Goal: Find specific page/section: Find specific page/section

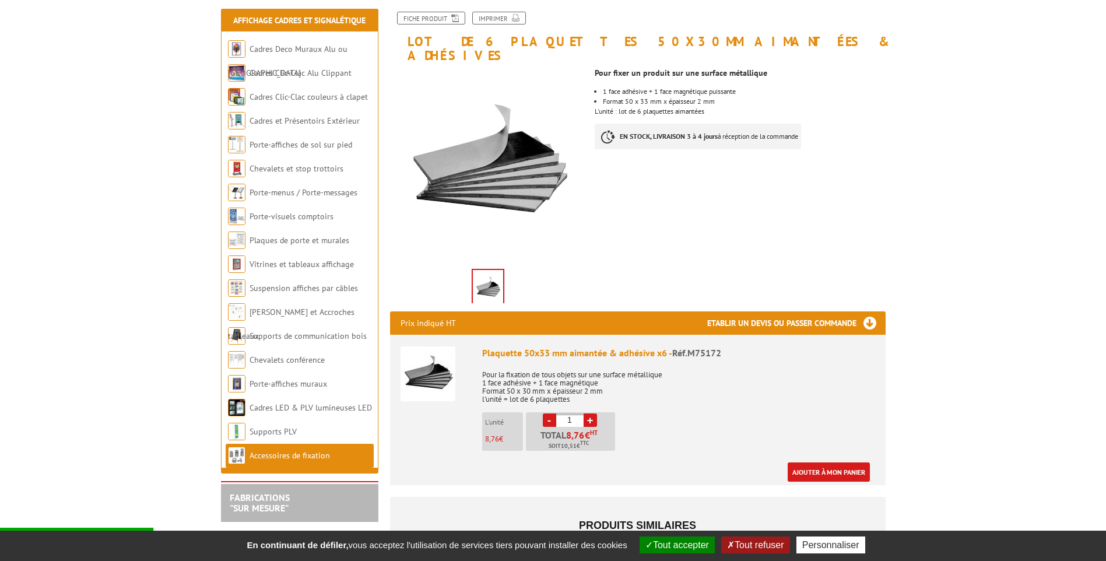
scroll to position [117, 0]
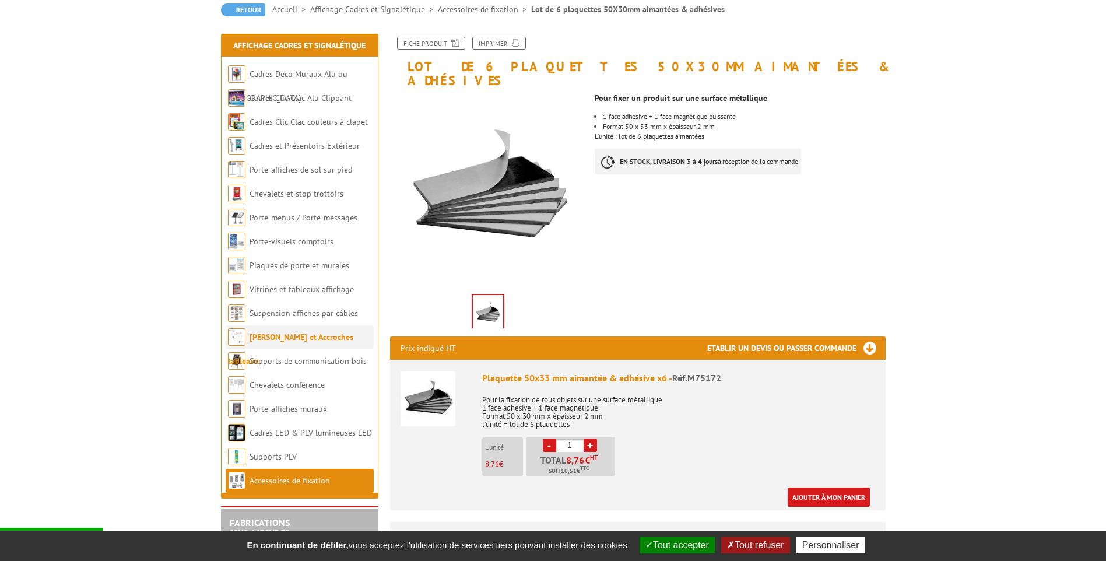
click at [320, 337] on link "[PERSON_NAME] et Accroches tableaux" at bounding box center [290, 349] width 125 height 34
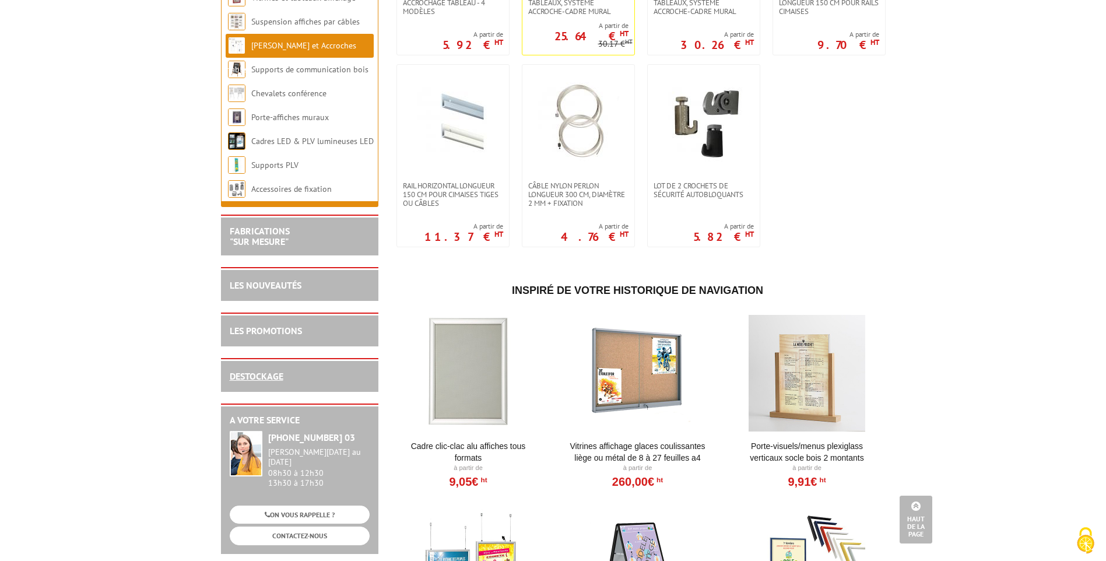
scroll to position [350, 0]
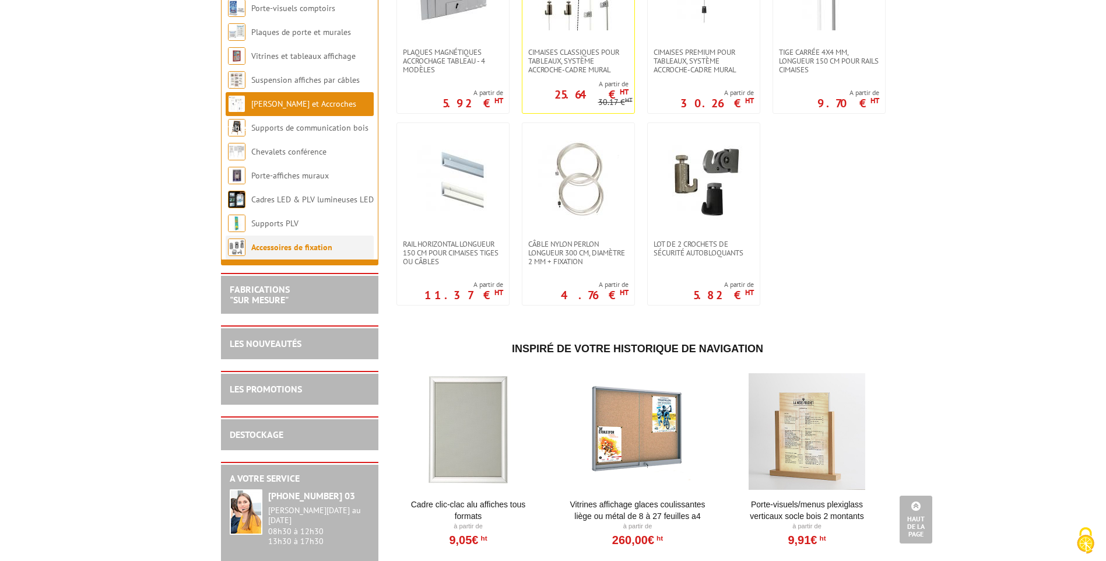
click at [265, 255] on li "Accessoires de fixation" at bounding box center [300, 248] width 148 height 24
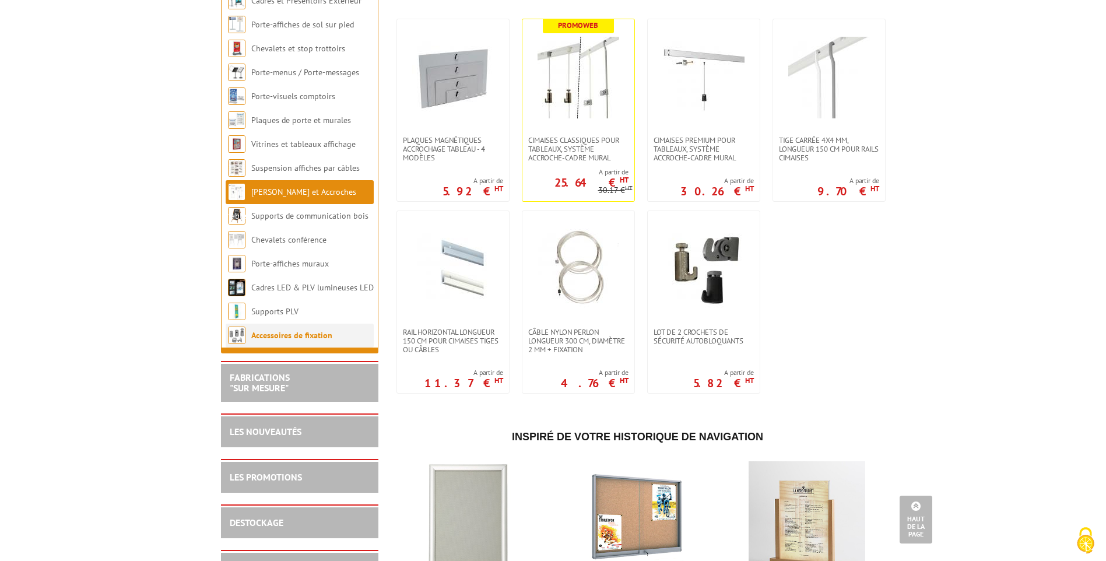
scroll to position [233, 0]
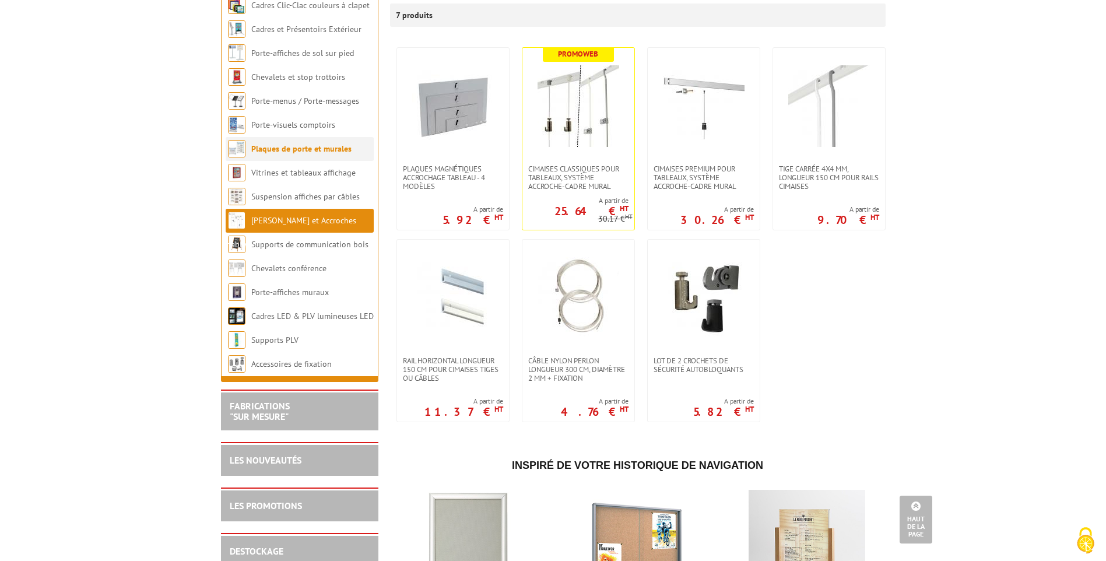
click at [269, 159] on li "Plaques de porte et murales" at bounding box center [300, 149] width 148 height 24
click at [268, 134] on li "Porte-visuels comptoirs" at bounding box center [300, 125] width 148 height 24
click at [272, 73] on link "Chevalets et stop trottoirs" at bounding box center [298, 77] width 94 height 10
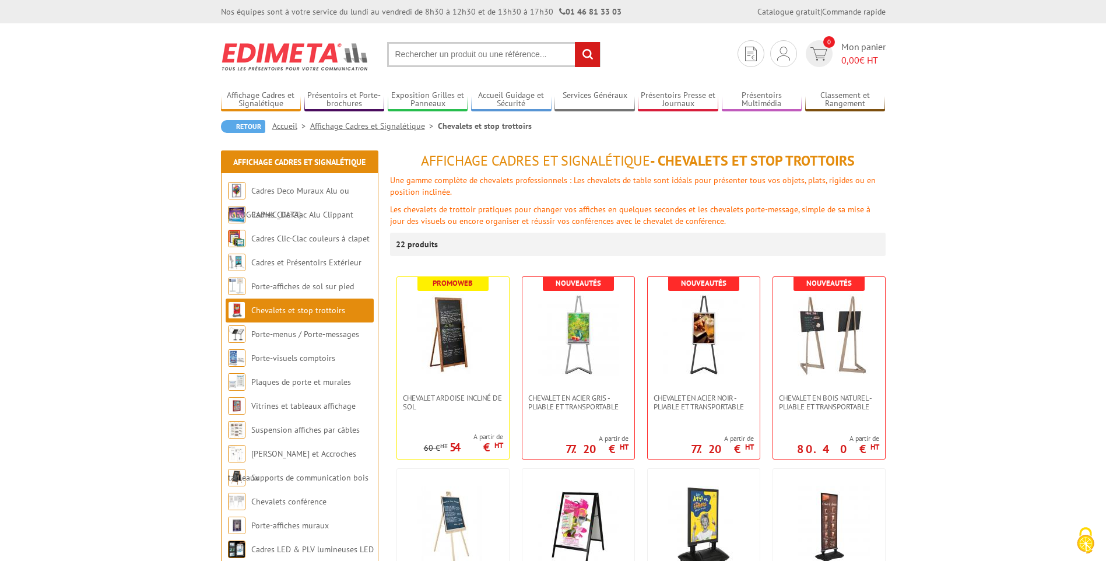
click at [446, 54] on input "text" at bounding box center [493, 54] width 213 height 25
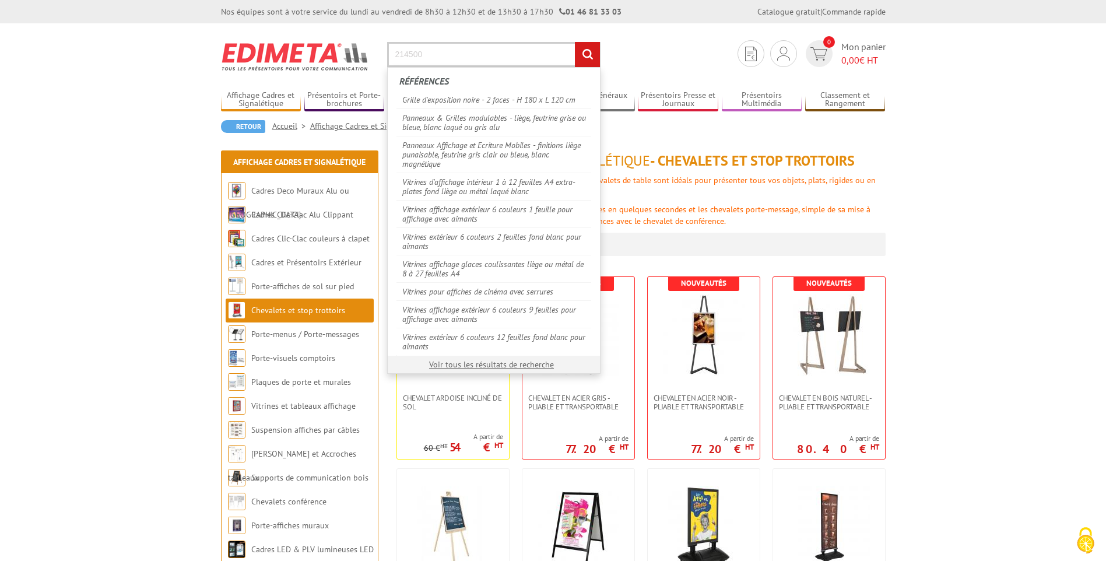
type input "214500"
click at [575, 42] on input "rechercher" at bounding box center [587, 54] width 25 height 25
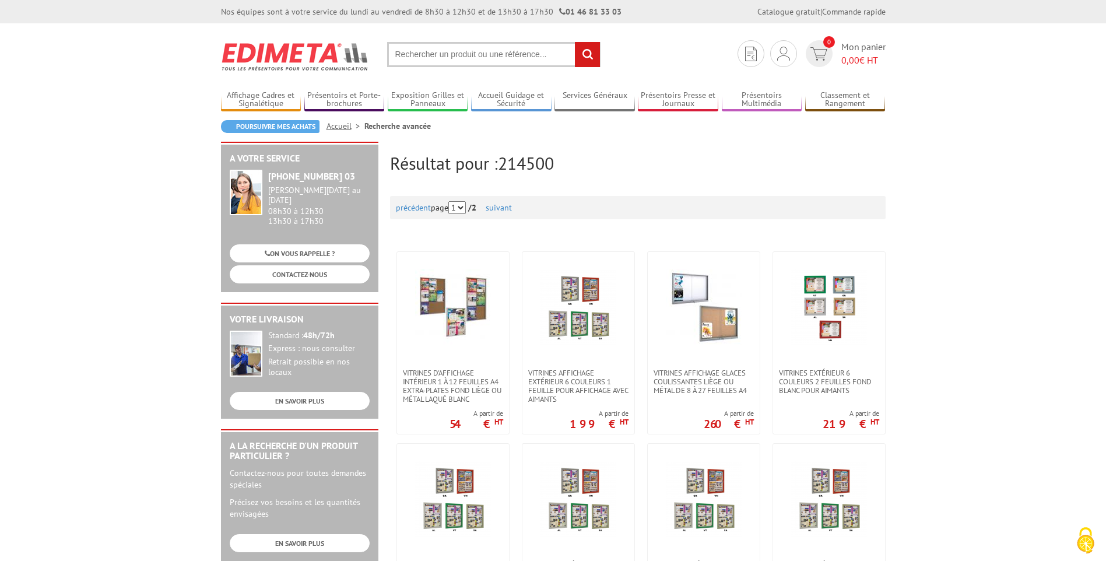
click at [535, 65] on input "text" at bounding box center [493, 54] width 213 height 25
click at [531, 49] on input "text" at bounding box center [493, 54] width 213 height 25
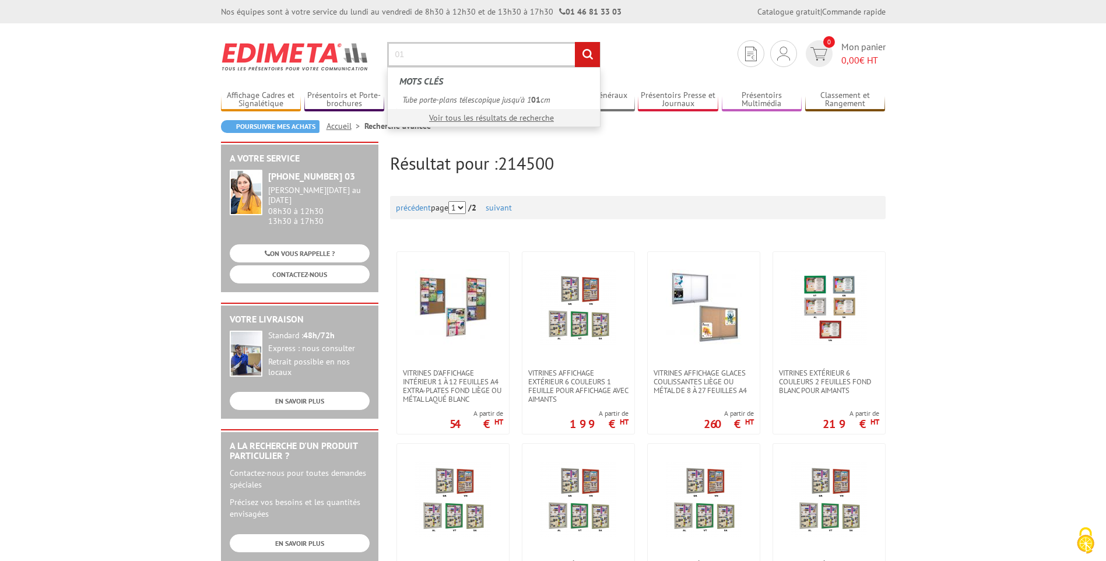
type input "0"
type input "21704SA"
click at [575, 42] on input "rechercher" at bounding box center [587, 54] width 25 height 25
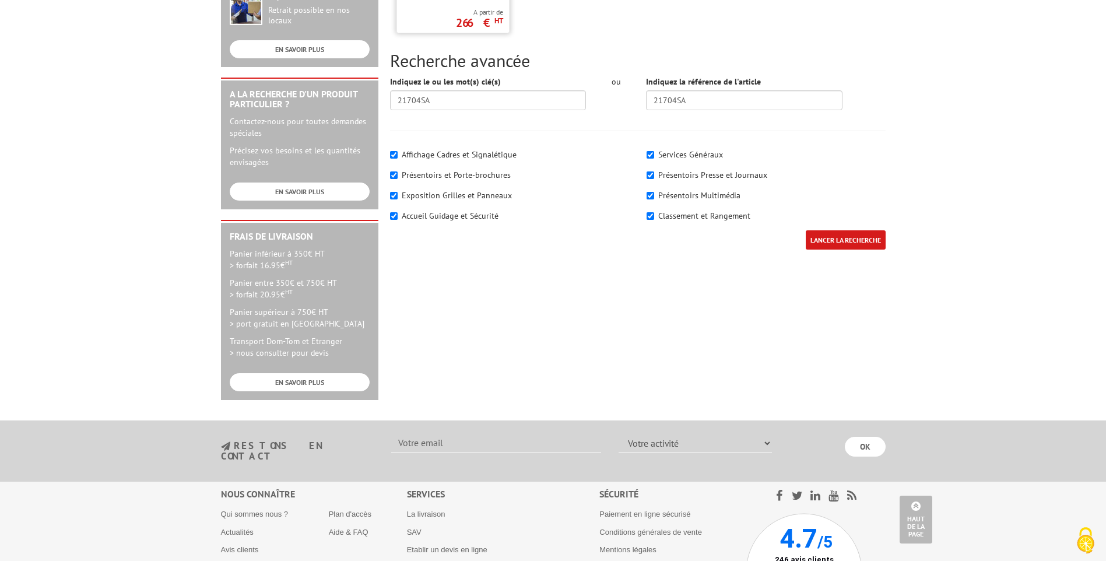
scroll to position [173, 0]
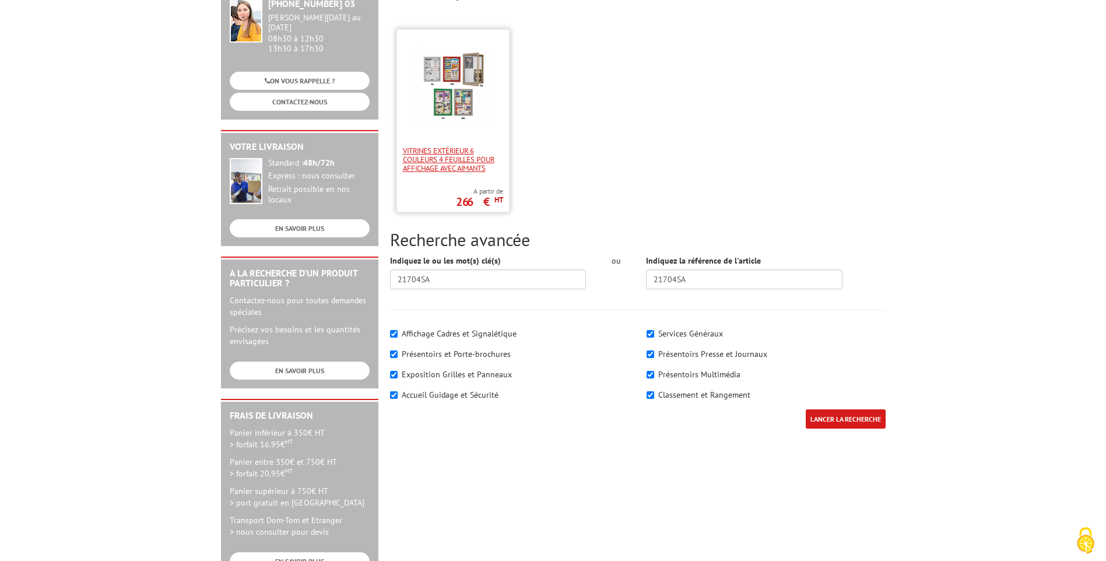
click at [457, 162] on span "Vitrines extérieur 6 couleurs 4 feuilles pour affichage avec aimants" at bounding box center [453, 159] width 100 height 26
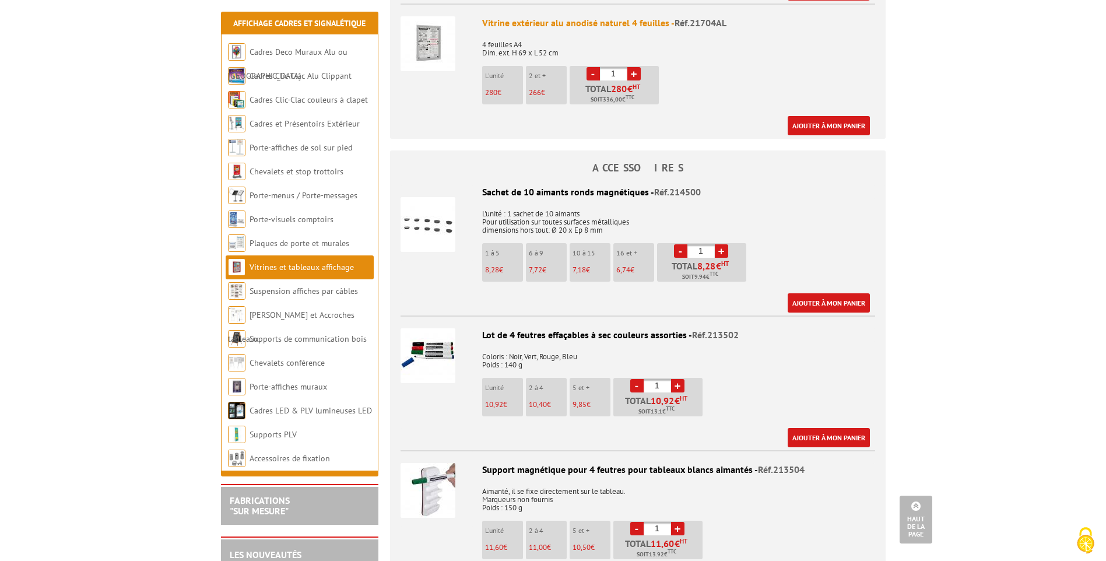
scroll to position [991, 0]
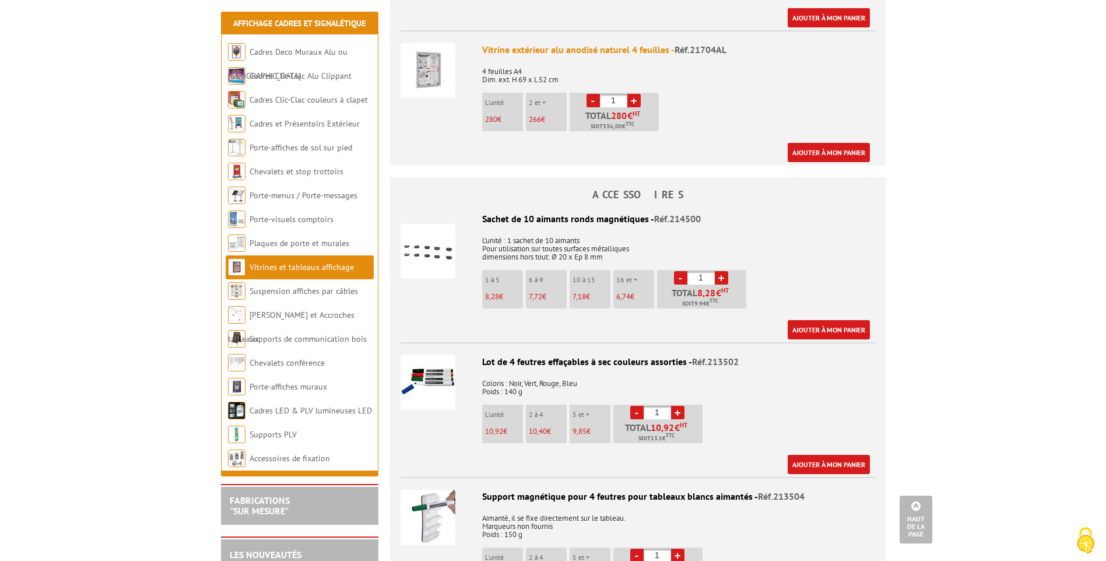
click at [431, 243] on img at bounding box center [428, 251] width 55 height 55
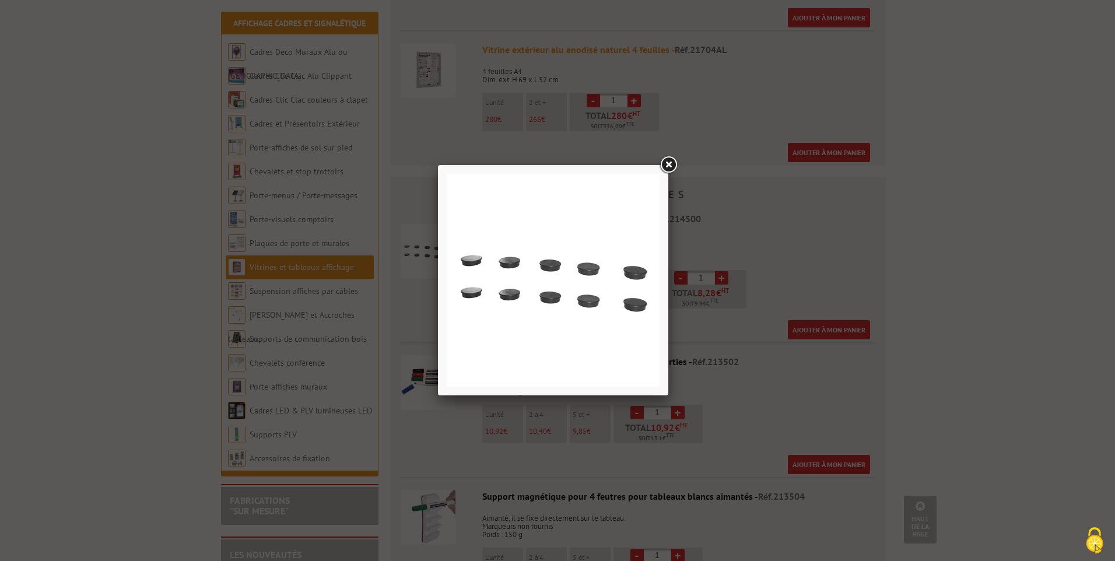
click at [665, 166] on link at bounding box center [668, 165] width 21 height 21
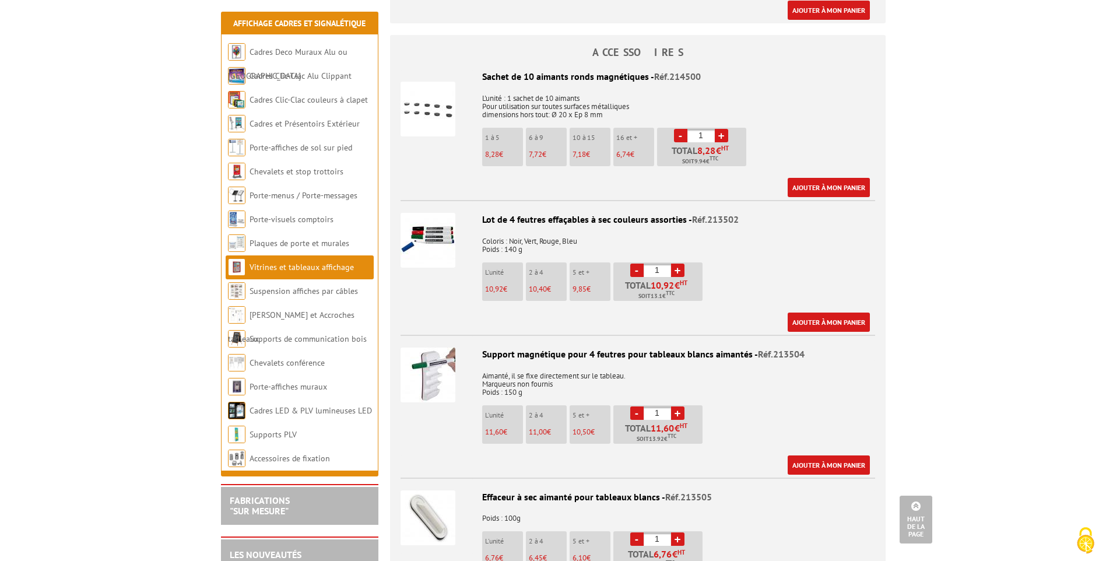
scroll to position [1283, 0]
